Goal: Check status

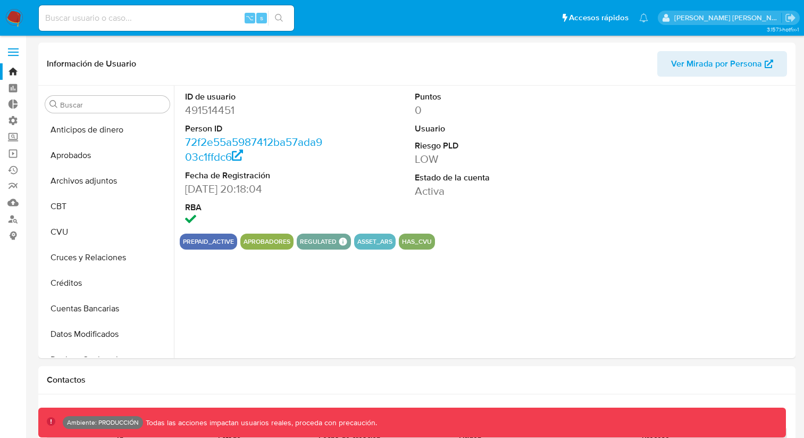
select select "10"
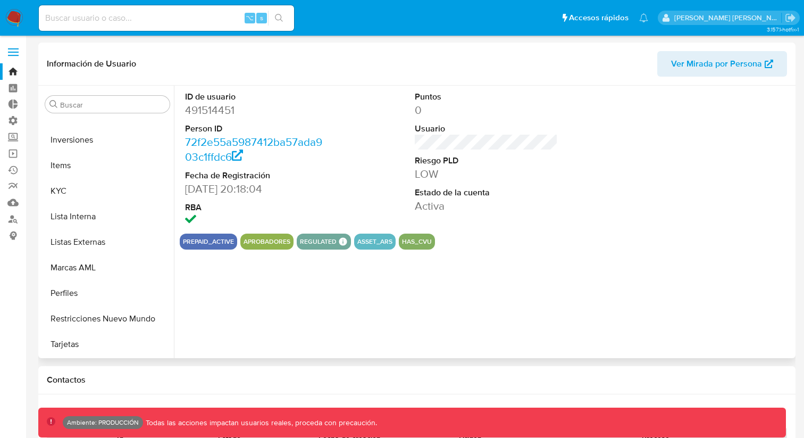
click at [376, 240] on button "asset_ars" at bounding box center [374, 241] width 35 height 4
click at [464, 274] on div "ID de usuario 491514451 Person ID 72f2e55a5987412ba57ada903c1ffdc6 Fecha de Reg…" at bounding box center [483, 222] width 619 height 272
click at [369, 242] on button "asset_ars" at bounding box center [374, 241] width 35 height 4
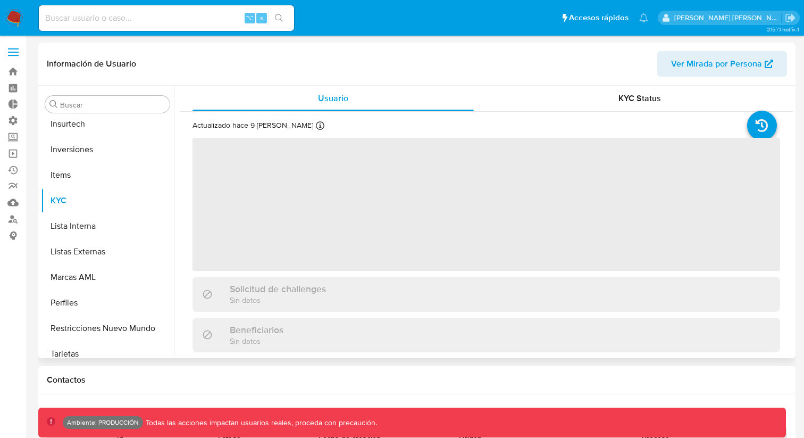
scroll to position [526, 0]
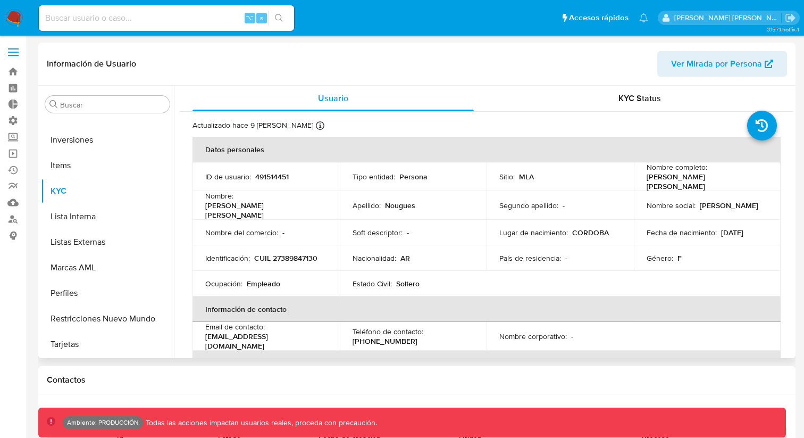
select select "10"
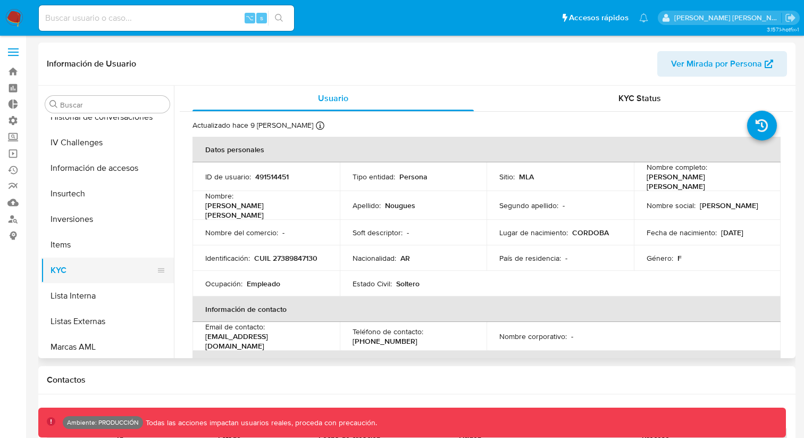
scroll to position [297, 0]
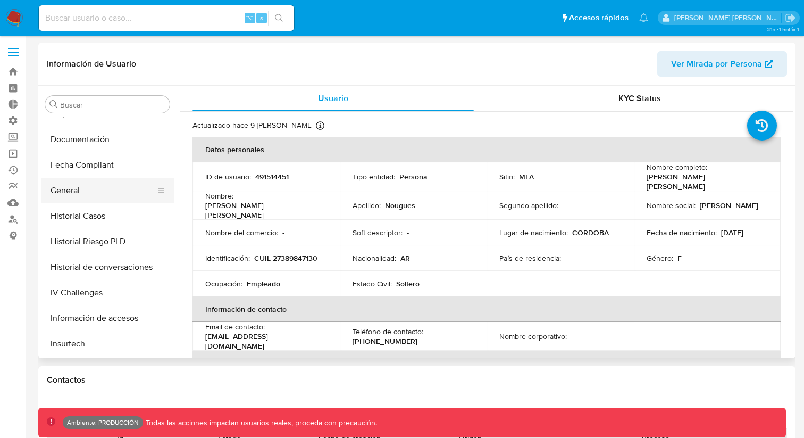
click at [103, 186] on button "General" at bounding box center [103, 191] width 124 height 26
